Goal: Task Accomplishment & Management: Manage account settings

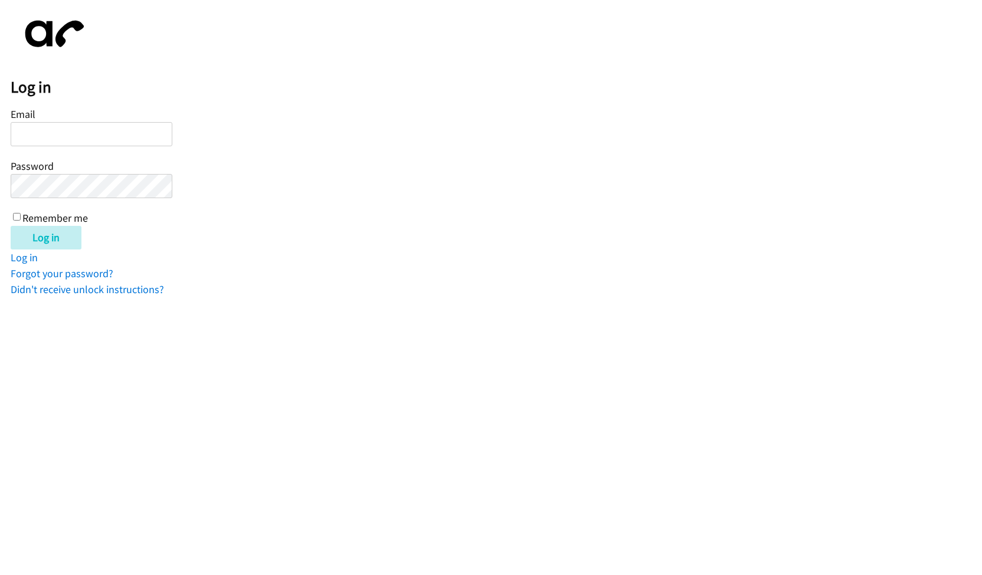
click at [54, 131] on input "Email" at bounding box center [92, 134] width 162 height 24
click at [179, 231] on div "Log in" at bounding box center [496, 238] width 971 height 24
click at [73, 136] on input "Email" at bounding box center [92, 134] width 162 height 24
click at [54, 297] on html "Log in Email Password Remember me Log in Log in Forgot your password? Didn't re…" at bounding box center [491, 148] width 982 height 297
click at [77, 140] on input "Email" at bounding box center [92, 134] width 162 height 24
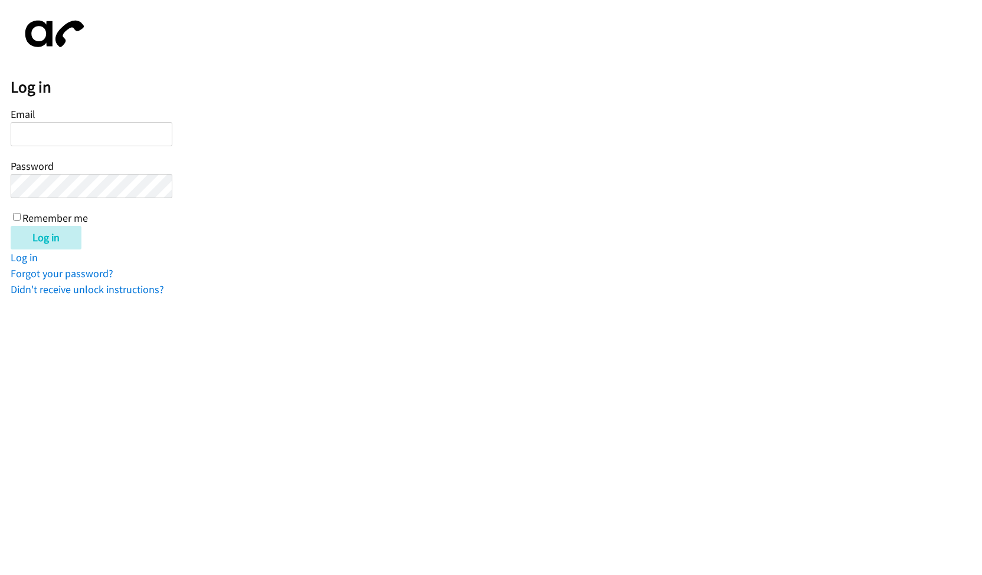
type input "alvaro.laserna@edyals.com"
click at [15, 218] on input "Remember me" at bounding box center [17, 217] width 8 height 8
checkbox input "true"
click at [47, 235] on input "Log in" at bounding box center [46, 238] width 71 height 24
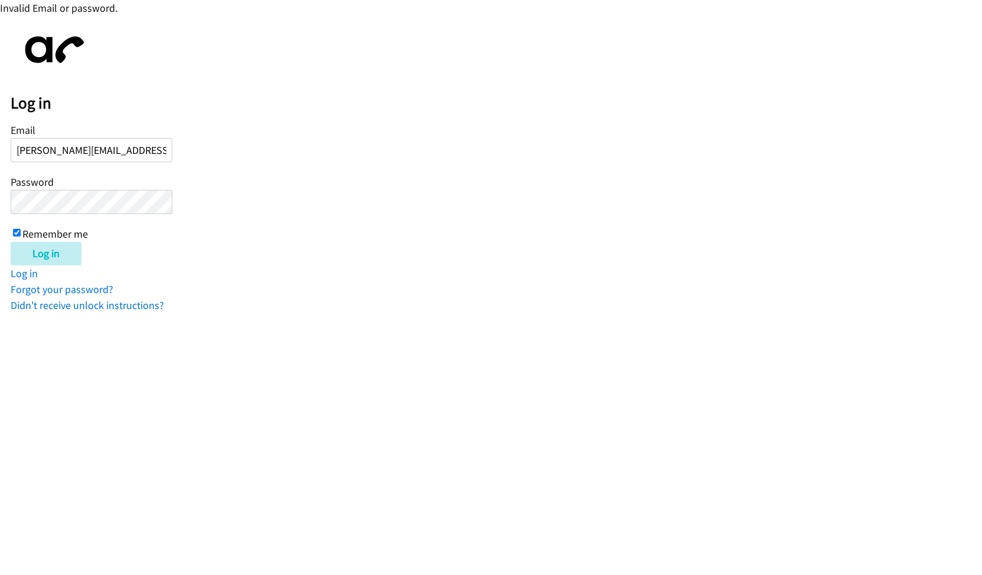
click at [140, 280] on div "Log in Email alvaro.laserna@edyals.com Password Remember me Log in Log in Forgo…" at bounding box center [496, 170] width 971 height 287
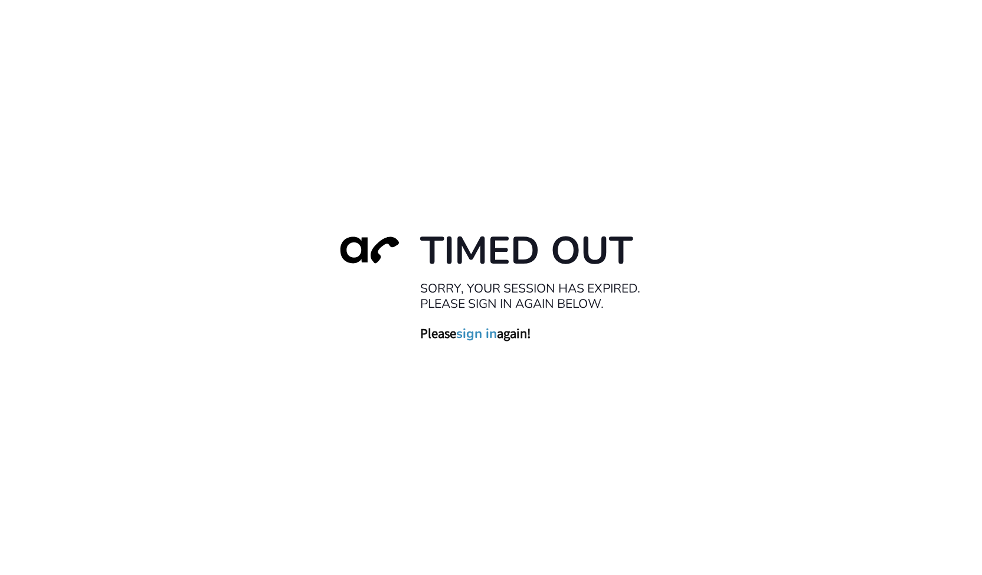
click at [481, 336] on link "sign in" at bounding box center [476, 333] width 41 height 17
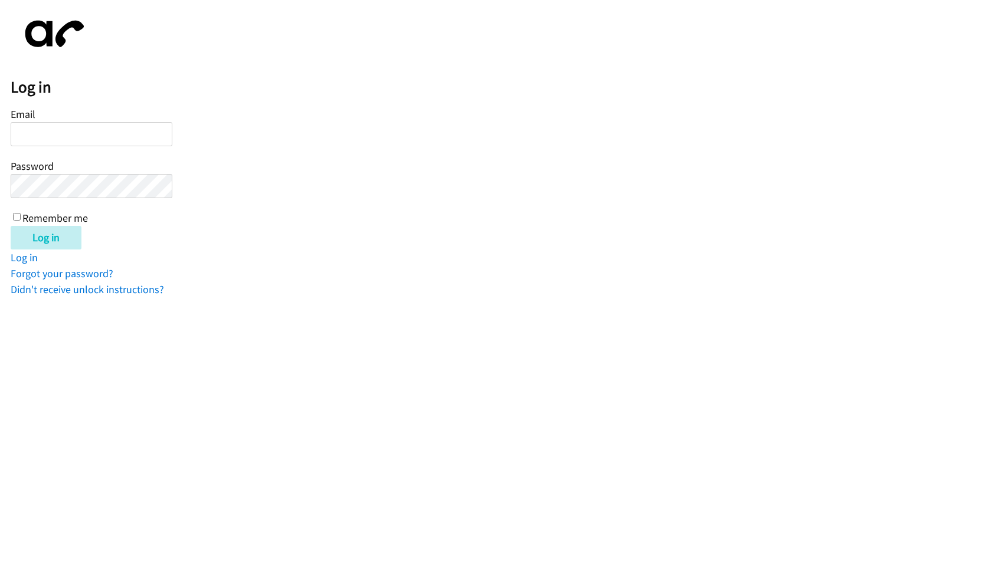
click at [235, 235] on div "Log in" at bounding box center [496, 238] width 971 height 24
click at [124, 137] on input "Email" at bounding box center [92, 134] width 162 height 24
type input "[PERSON_NAME][EMAIL_ADDRESS][PERSON_NAME][DOMAIN_NAME]"
click at [12, 214] on div "Email alvaro.laserna@totalrenting.es Password Remember me" at bounding box center [92, 165] width 162 height 120
click at [14, 215] on input "Remember me" at bounding box center [17, 217] width 8 height 8
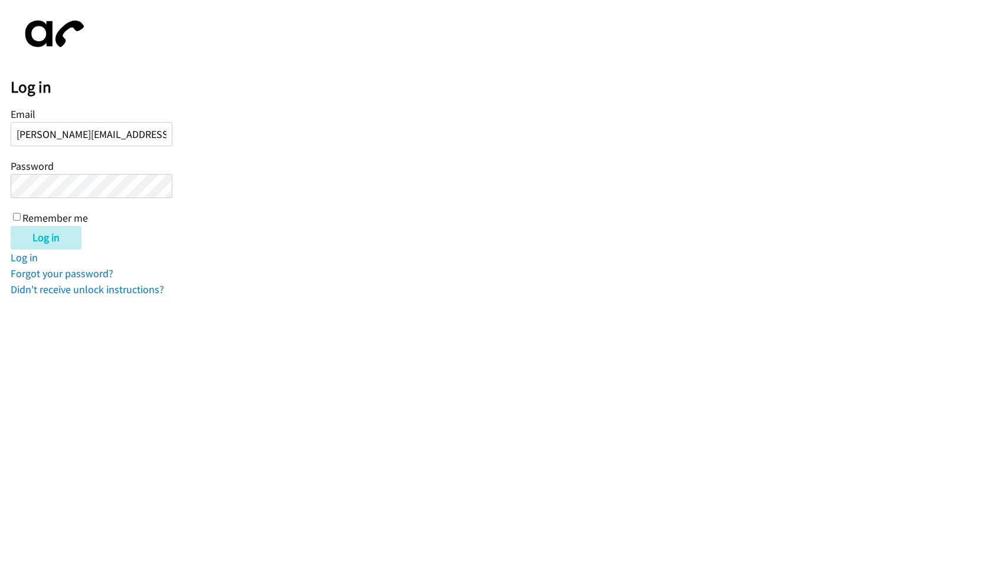
checkbox input "true"
click at [37, 249] on div "Log in Email alvaro.laserna@totalrenting.es Password Remember me Log in Log in …" at bounding box center [496, 154] width 971 height 287
click at [47, 240] on input "Log in" at bounding box center [46, 238] width 71 height 24
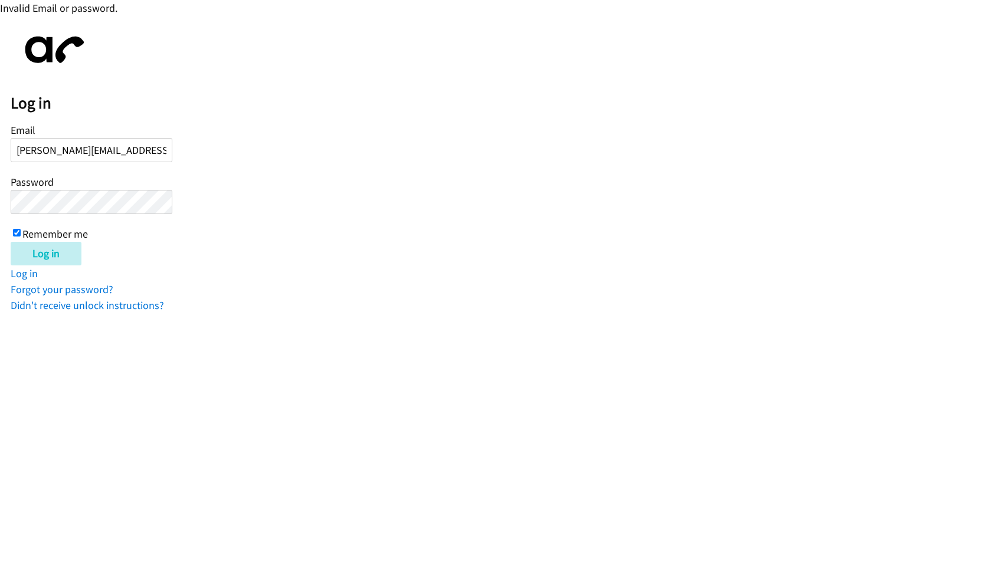
click at [146, 275] on div "Log in Email [PERSON_NAME][EMAIL_ADDRESS][PERSON_NAME][DOMAIN_NAME] Password Re…" at bounding box center [496, 170] width 971 height 287
click at [103, 313] on html "Invalid Email or password. Log in Email [PERSON_NAME][EMAIL_ADDRESS][PERSON_NAM…" at bounding box center [491, 156] width 982 height 313
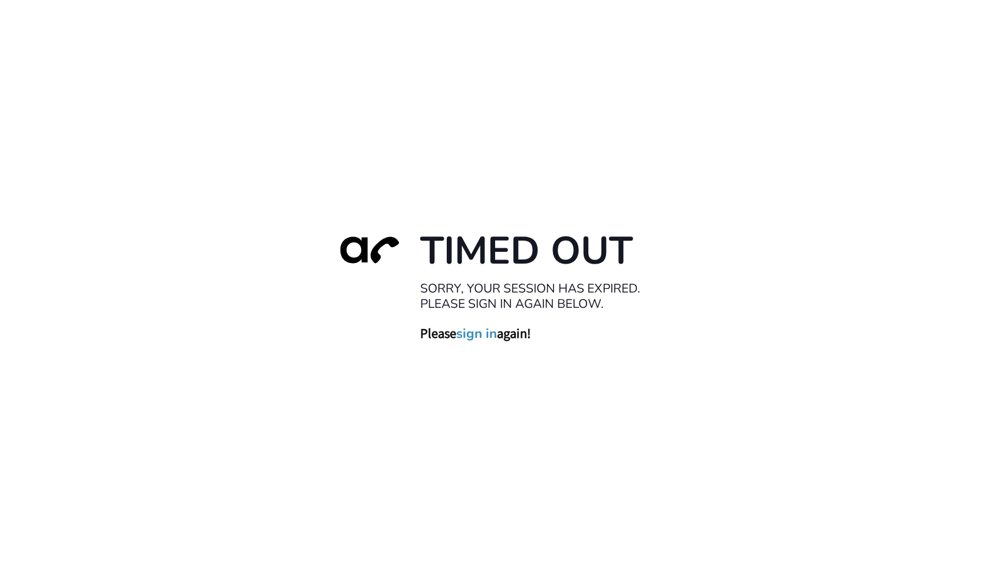
click at [505, 285] on h2 "Sorry, your session has expired. Please sign in again below." at bounding box center [538, 295] width 236 height 31
drag, startPoint x: 425, startPoint y: 281, endPoint x: 591, endPoint y: 337, distance: 175.0
click at [591, 337] on div "Timed Out Sorry, your session has expired. Please sign in again below. Please s…" at bounding box center [491, 288] width 330 height 122
click at [596, 409] on div "Timed Out Sorry, your session has expired. Please sign in again below. Please s…" at bounding box center [491, 287] width 982 height 575
click at [287, 255] on div "Timed Out Sorry, your session has expired. Please sign in again below. Please s…" at bounding box center [491, 287] width 982 height 575
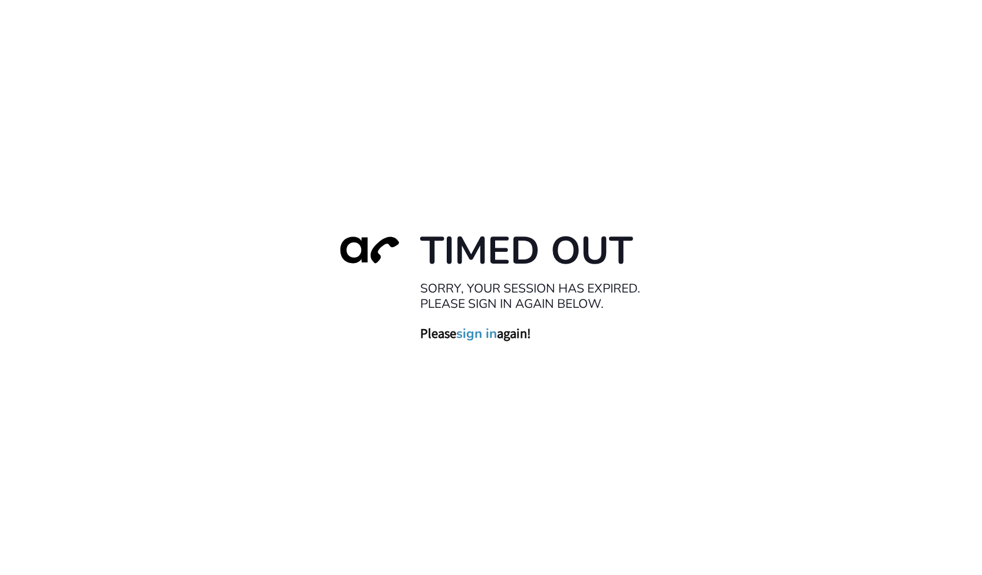
click at [485, 339] on link "sign in" at bounding box center [476, 333] width 41 height 17
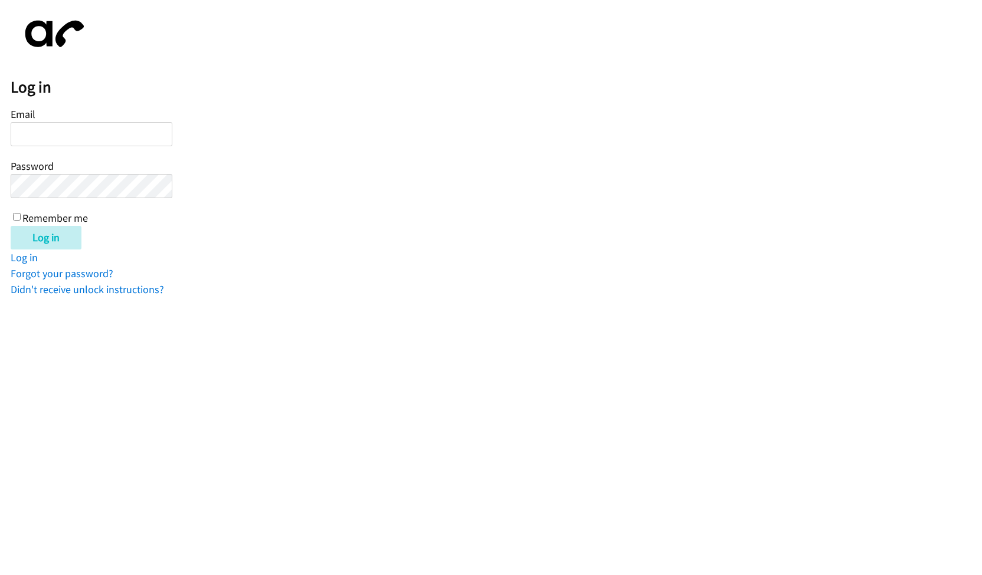
click at [163, 250] on div "Log in Email Password Remember me Log in Log in Forgot your password? Didn't re…" at bounding box center [496, 154] width 971 height 287
click at [123, 290] on link "Didn't receive unlock instructions?" at bounding box center [87, 290] width 153 height 14
click at [126, 50] on div "Log in Email Password Remember me Log in Log in Forgot your password? Didn't re…" at bounding box center [496, 154] width 971 height 287
click at [86, 297] on html "Log in Email Password Remember me Log in Log in Forgot your password? Didn't re…" at bounding box center [491, 148] width 982 height 297
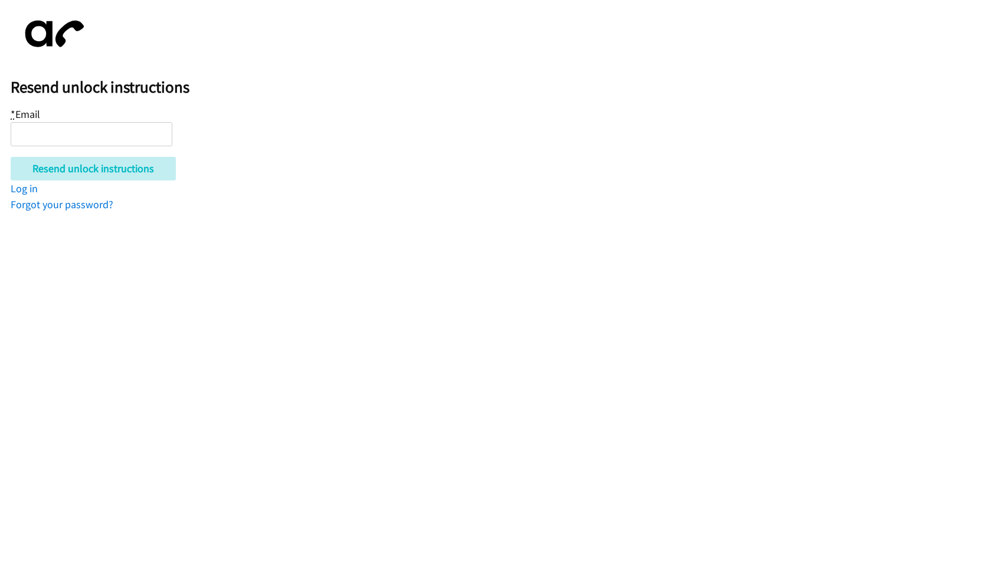
click at [93, 143] on input "* Email" at bounding box center [92, 134] width 162 height 24
